Goal: Navigation & Orientation: Understand site structure

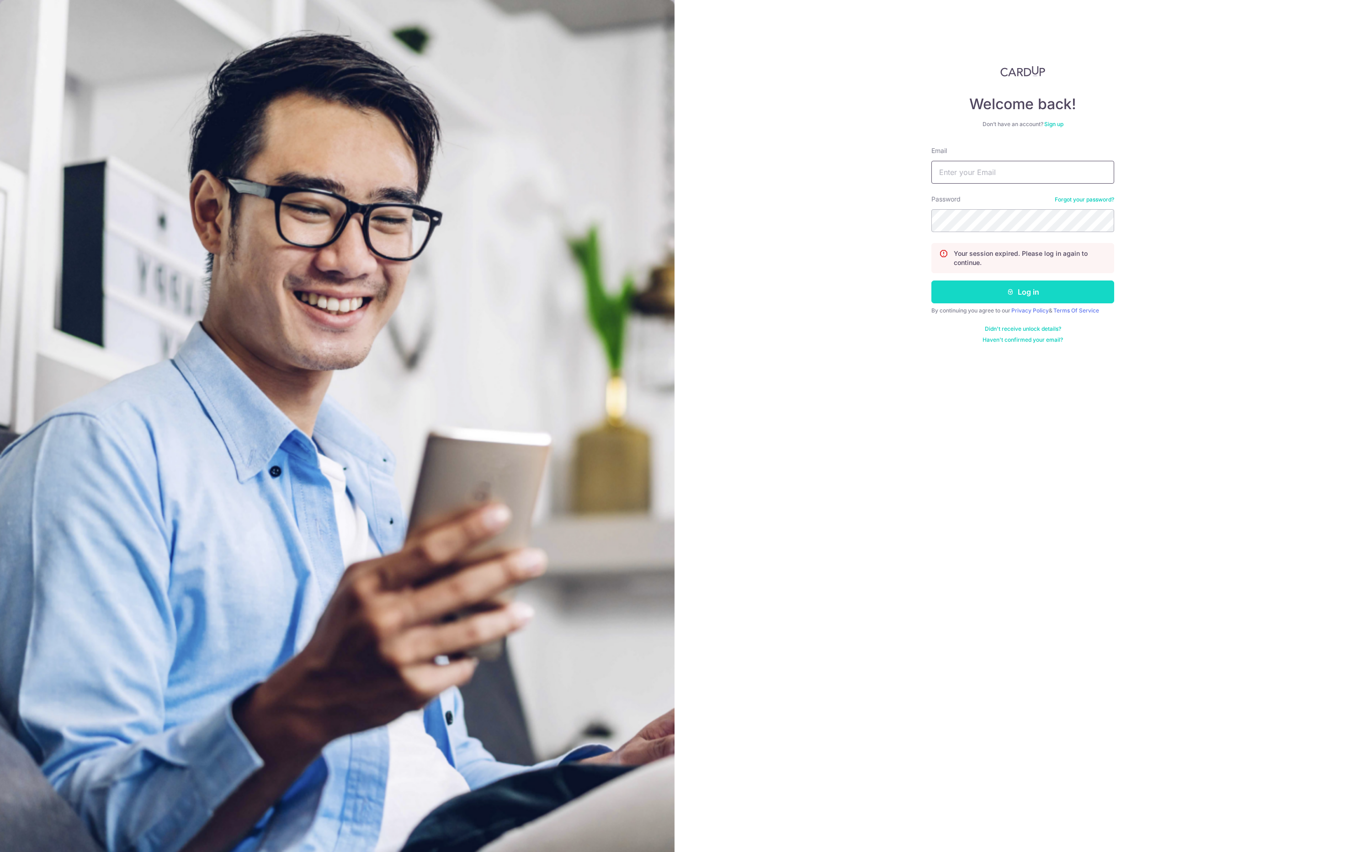
type input "[EMAIL_ADDRESS][DOMAIN_NAME]"
click at [1073, 294] on button "Log in" at bounding box center [1023, 292] width 183 height 23
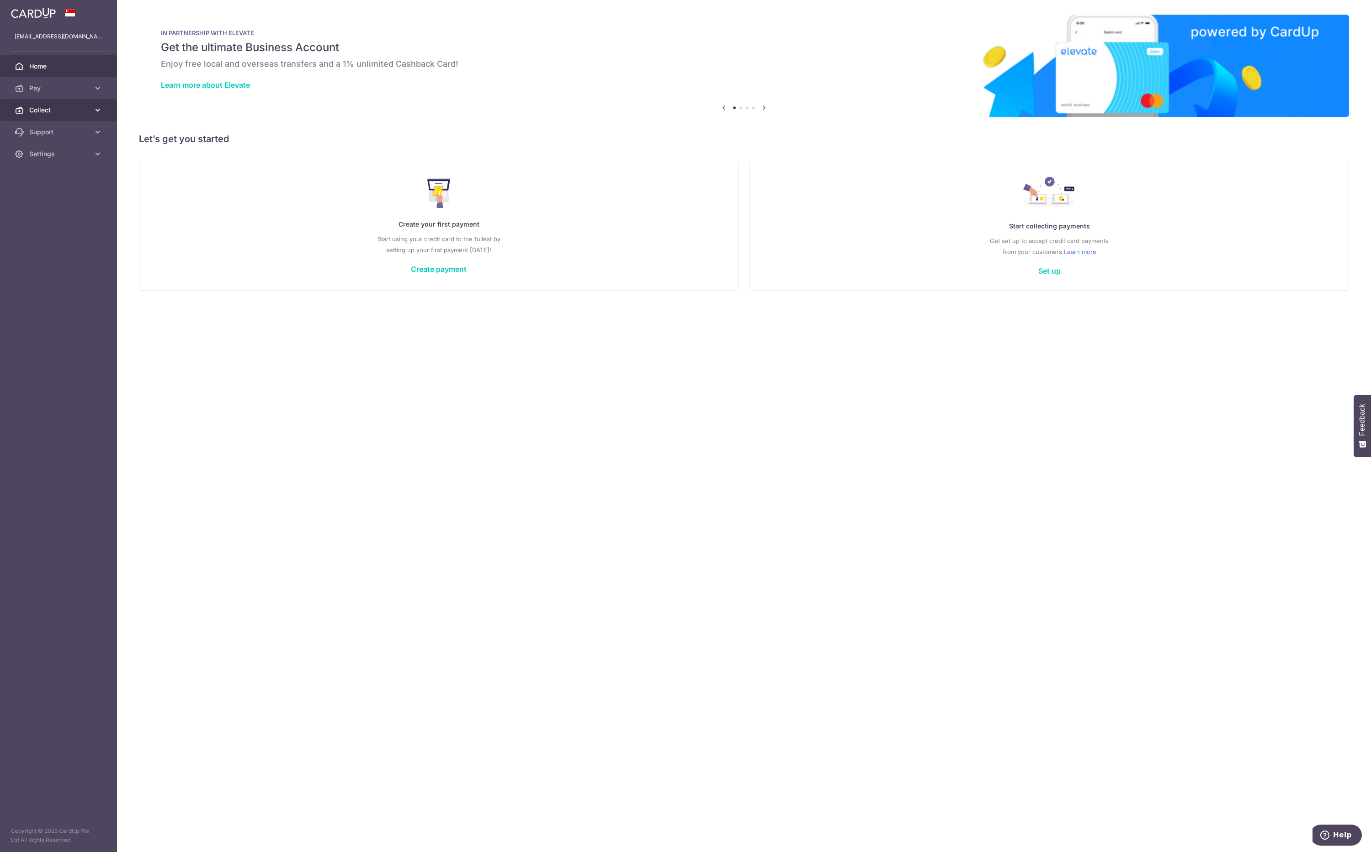
click at [60, 115] on link "Collect" at bounding box center [58, 110] width 117 height 22
click at [53, 139] on link "Dashboard" at bounding box center [58, 132] width 117 height 22
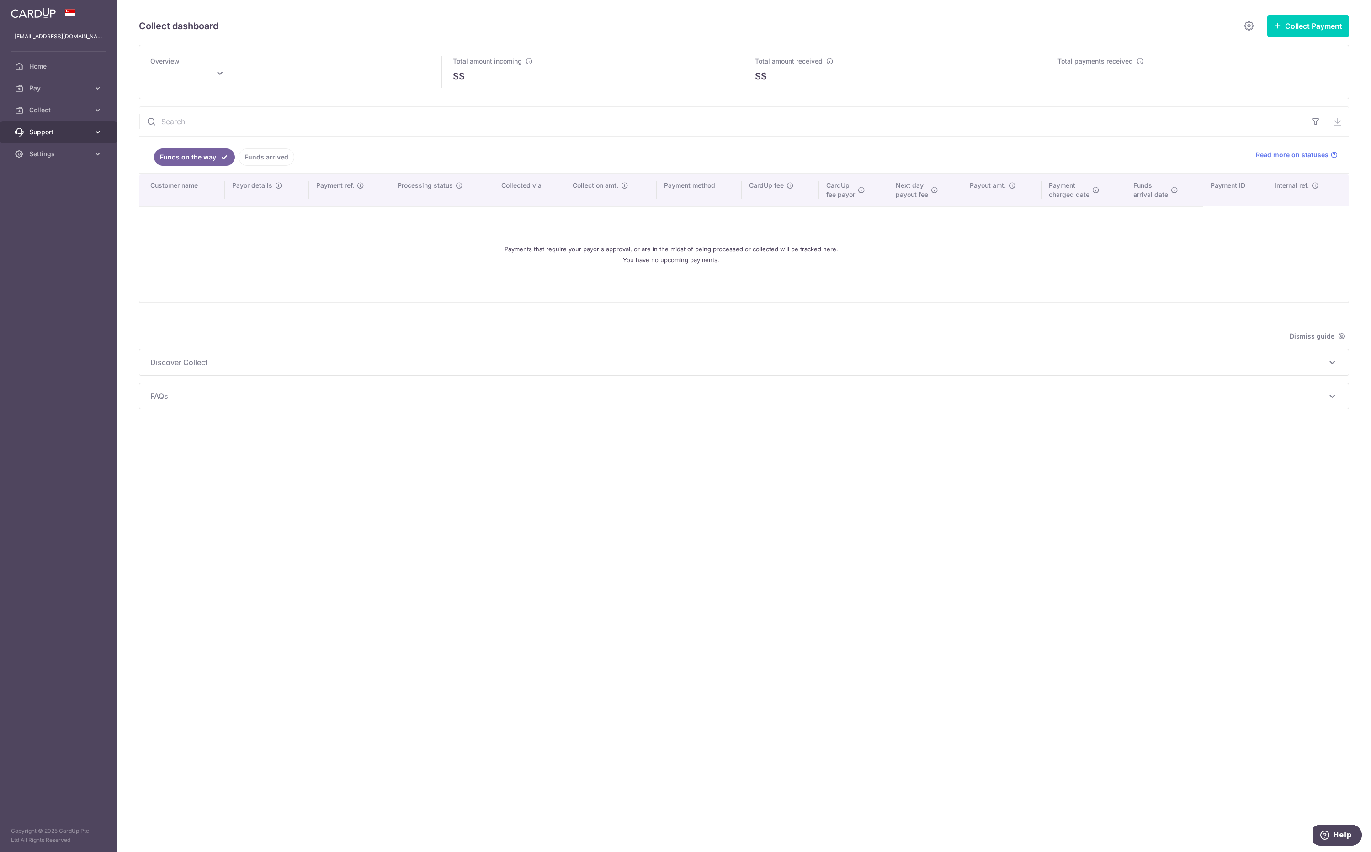
click at [54, 136] on span "Support" at bounding box center [59, 132] width 60 height 9
